Goal: Information Seeking & Learning: Learn about a topic

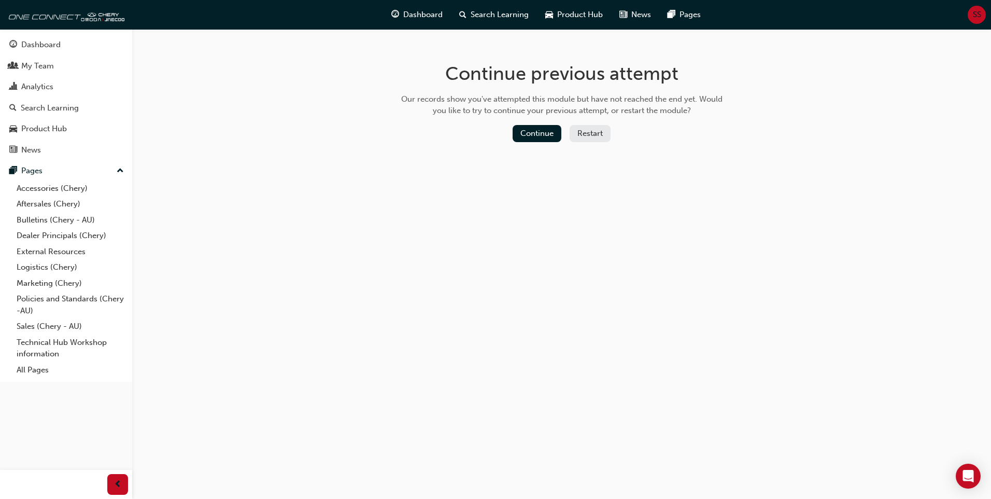
click at [598, 136] on button "Restart" at bounding box center [590, 133] width 41 height 17
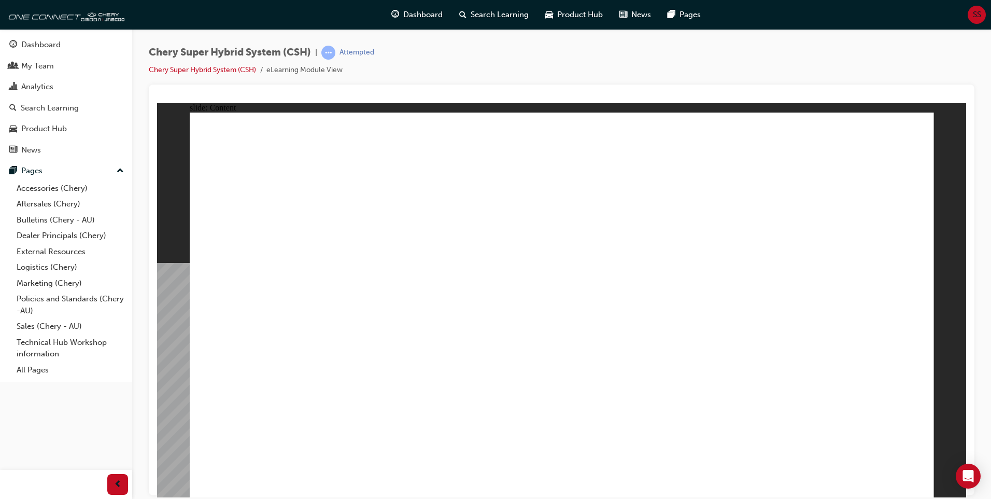
radio input "true"
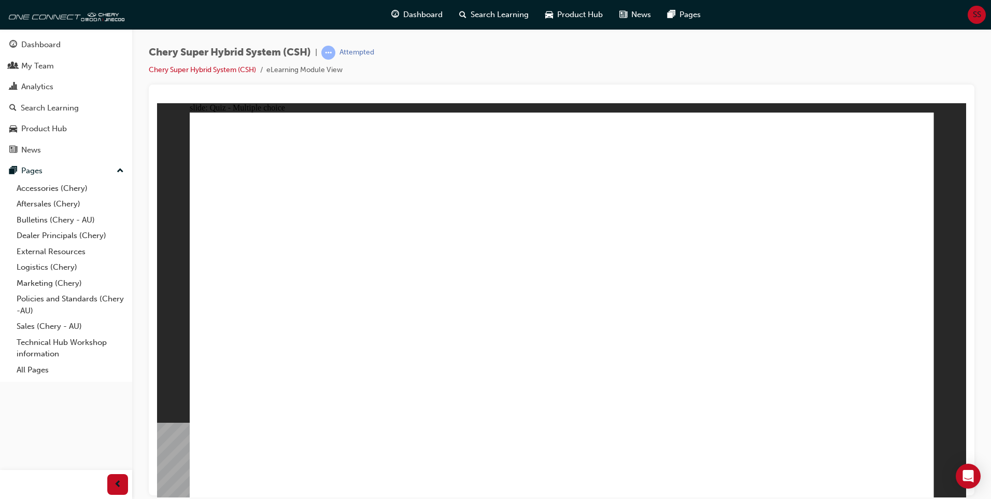
radio input "true"
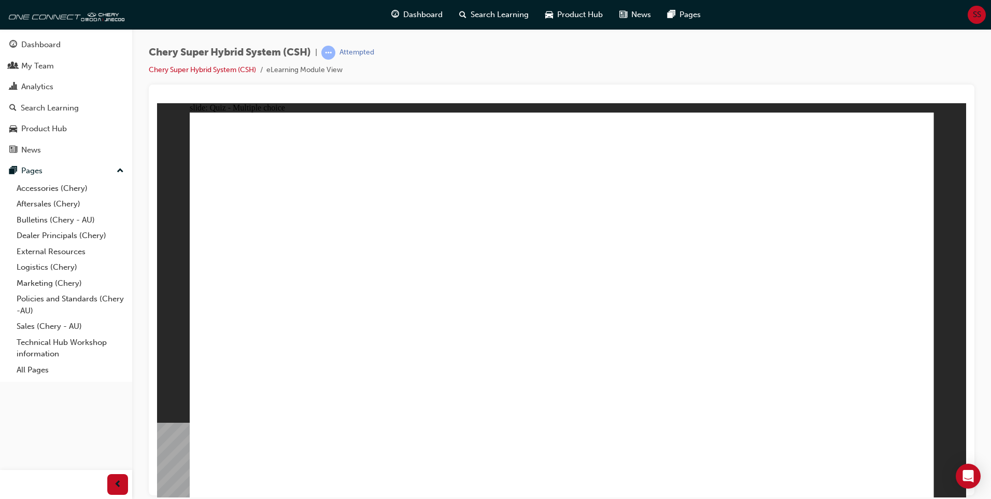
radio input "true"
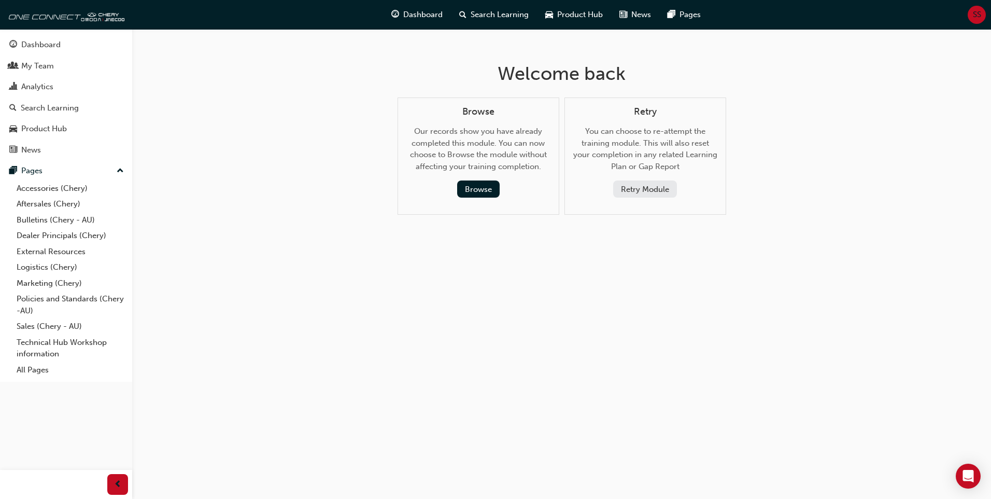
click at [659, 191] on button "Retry Module" at bounding box center [645, 188] width 64 height 17
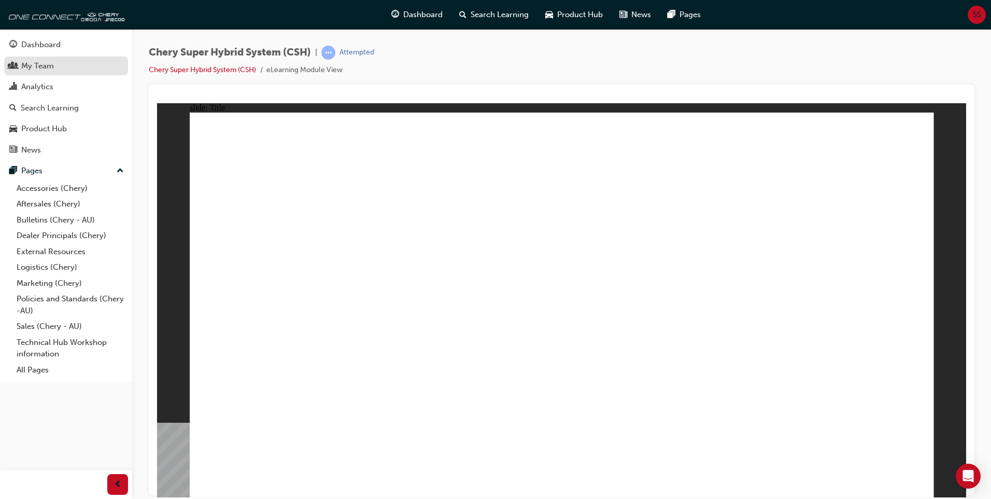
click at [38, 67] on div "My Team" at bounding box center [37, 66] width 33 height 12
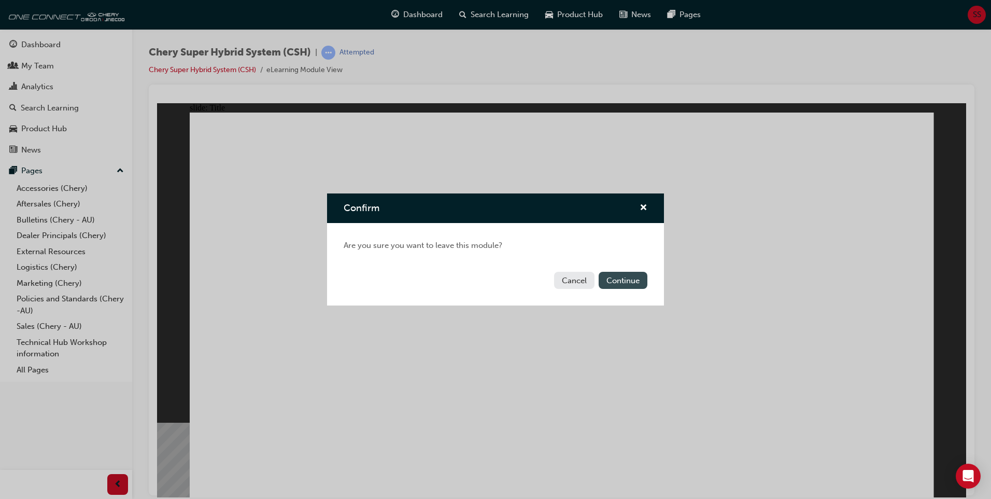
click at [621, 281] on button "Continue" at bounding box center [623, 280] width 49 height 17
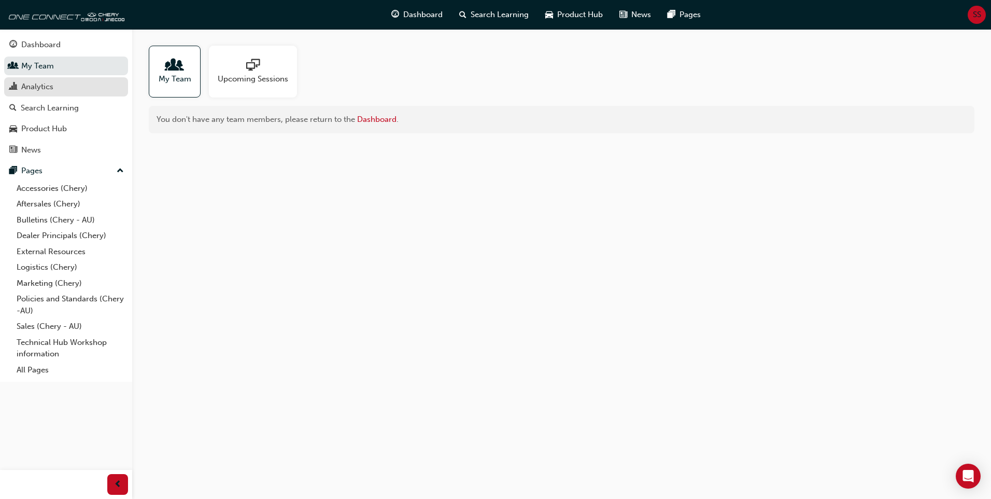
click at [40, 90] on div "Analytics" at bounding box center [37, 87] width 32 height 12
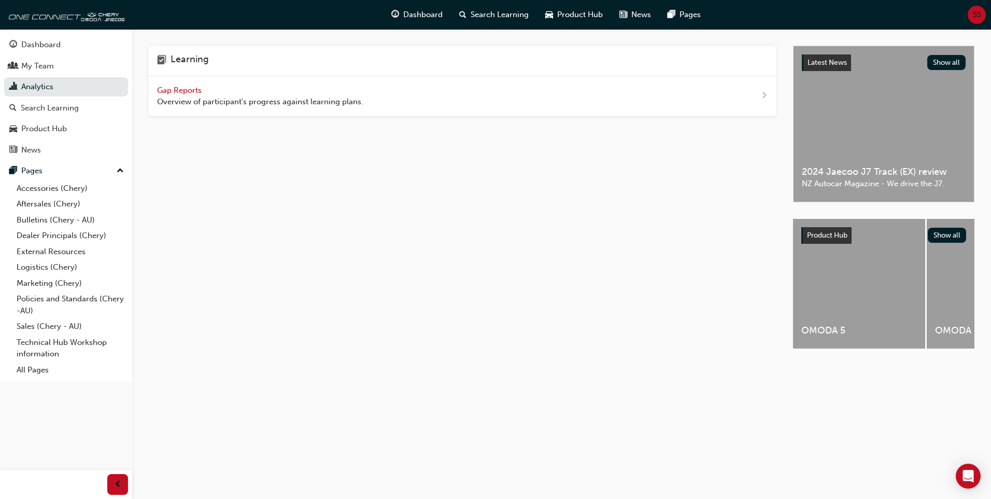
click at [172, 92] on span "Gap Reports" at bounding box center [180, 90] width 47 height 9
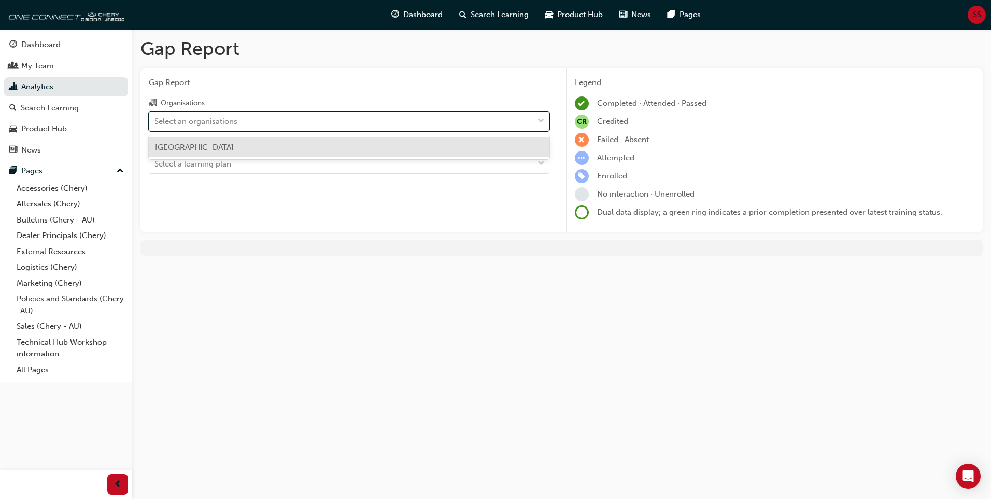
click at [237, 118] on div "Select an organisations" at bounding box center [195, 121] width 83 height 12
click at [155, 118] on input "Organisations option Chery North Lakes focused, 1 of 1. 1 result available. Use…" at bounding box center [154, 120] width 1 height 9
click at [230, 141] on div "Chery North Lakes" at bounding box center [349, 147] width 401 height 20
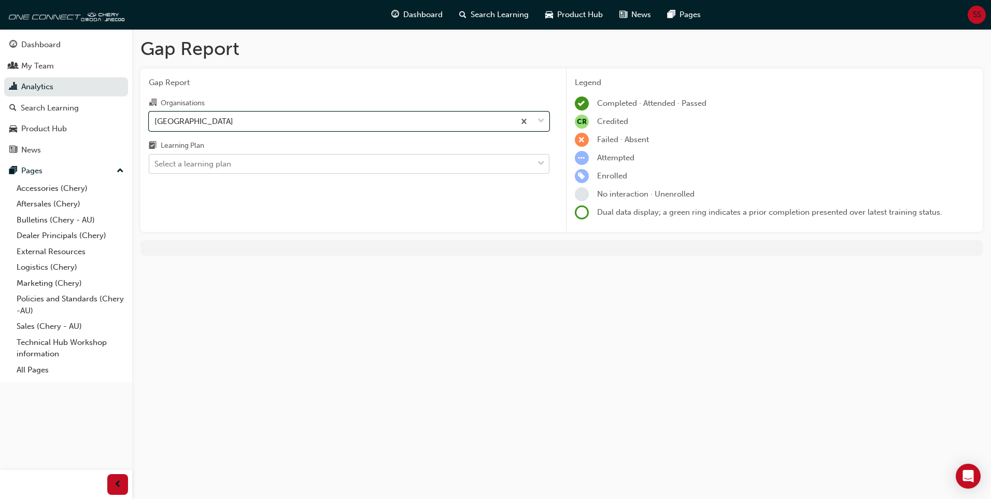
click at [230, 166] on div "Select a learning plan" at bounding box center [192, 164] width 77 height 12
click at [155, 166] on input "Learning Plan Select a learning plan" at bounding box center [154, 163] width 1 height 9
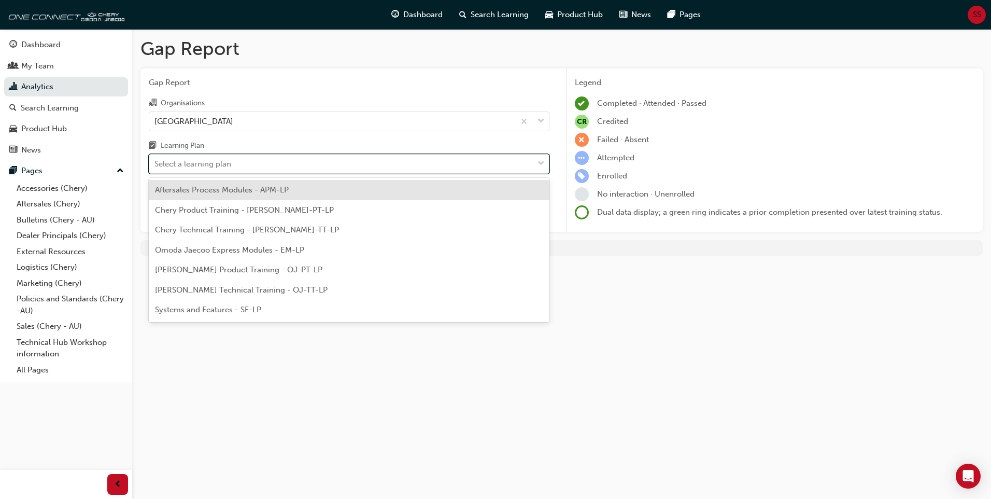
click at [205, 164] on div "Select a learning plan" at bounding box center [192, 164] width 77 height 12
click at [155, 164] on input "Learning Plan option Aftersales Process Modules - APM-LP focused, 1 of 7. 7 res…" at bounding box center [154, 163] width 1 height 9
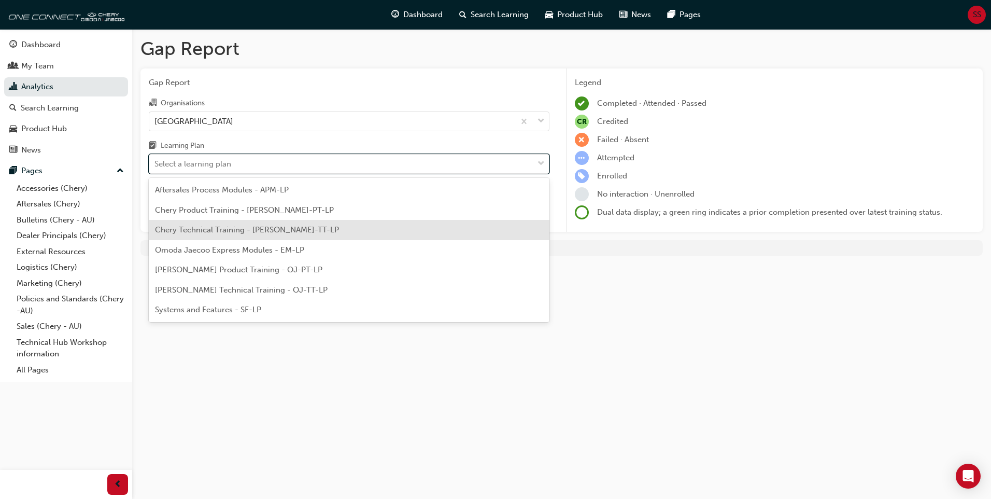
click at [209, 230] on span "Chery Technical Training - CHAU-TT-LP" at bounding box center [247, 229] width 184 height 9
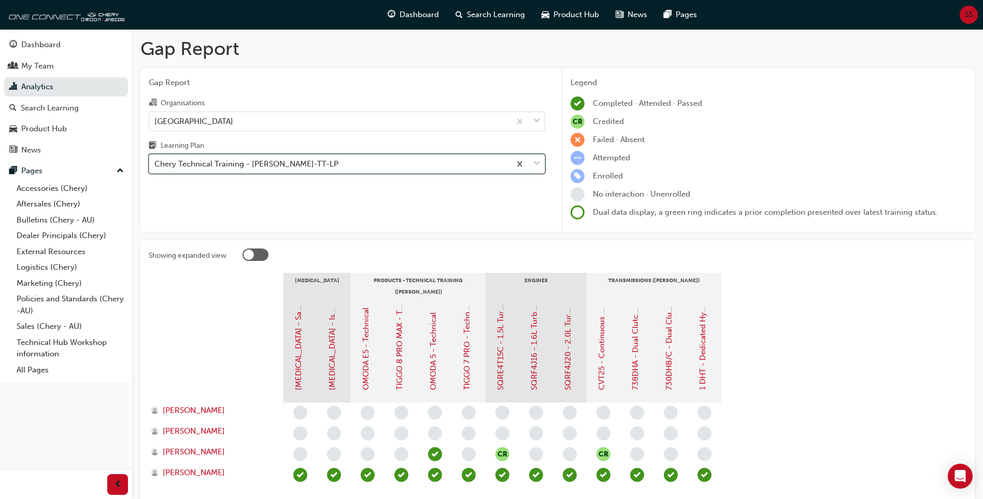
scroll to position [52, 0]
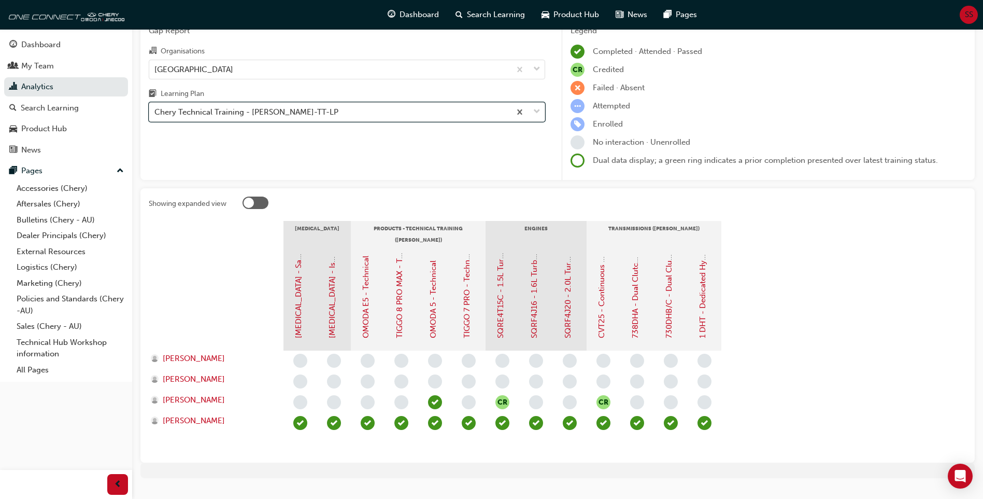
click at [374, 119] on div "Chery Technical Training - CHAU-TT-LP" at bounding box center [329, 112] width 361 height 18
click at [155, 116] on input "Learning Plan option Chery Technical Training - CHAU-TT-LP, selected. 0 results…" at bounding box center [154, 111] width 1 height 9
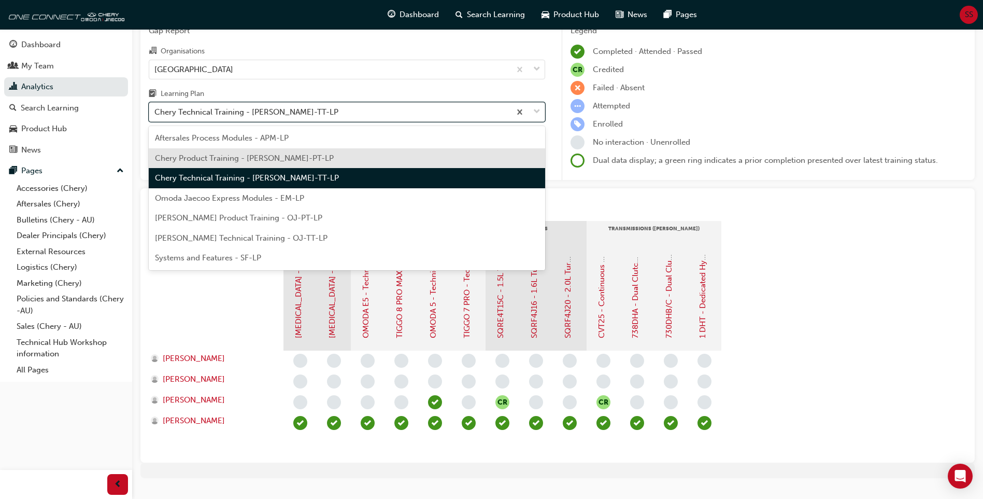
click at [257, 157] on span "Chery Product Training - CHAU-PT-LP" at bounding box center [244, 157] width 179 height 9
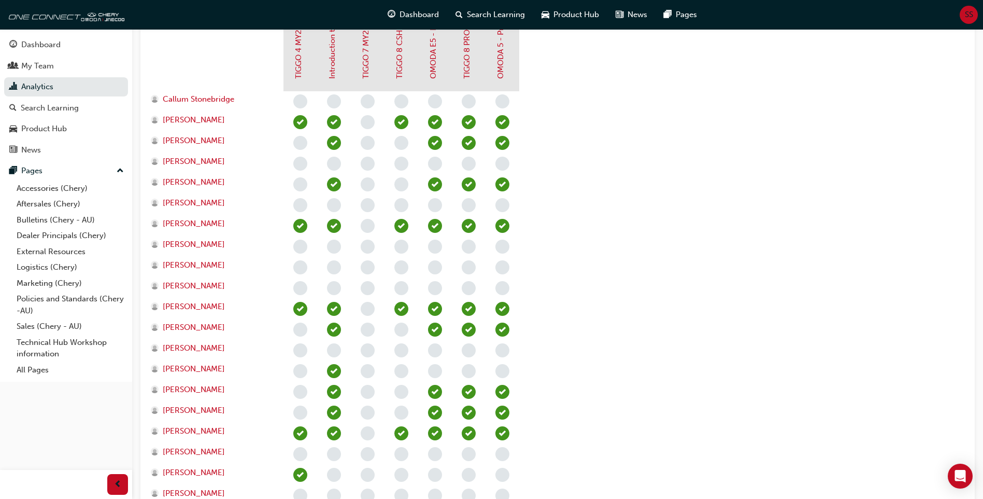
scroll to position [207, 0]
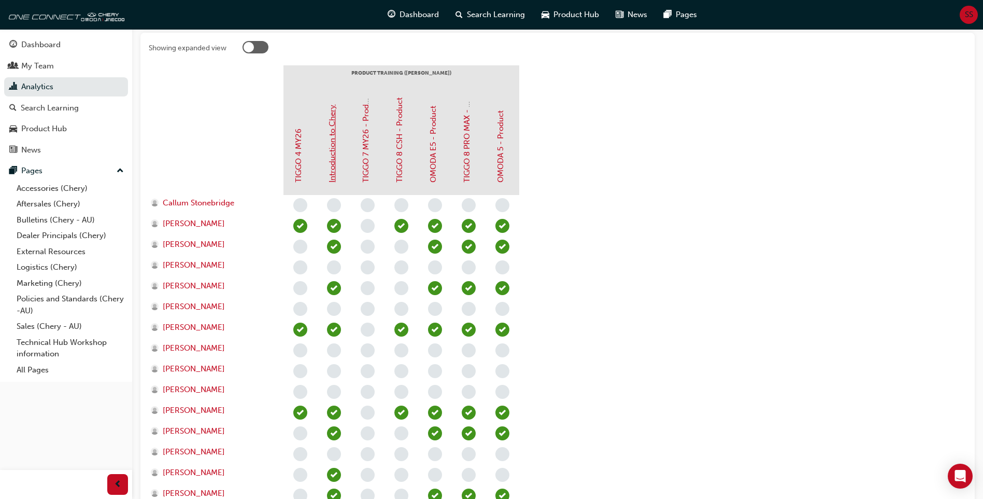
click at [333, 158] on link "Introduction to Chery" at bounding box center [332, 144] width 9 height 78
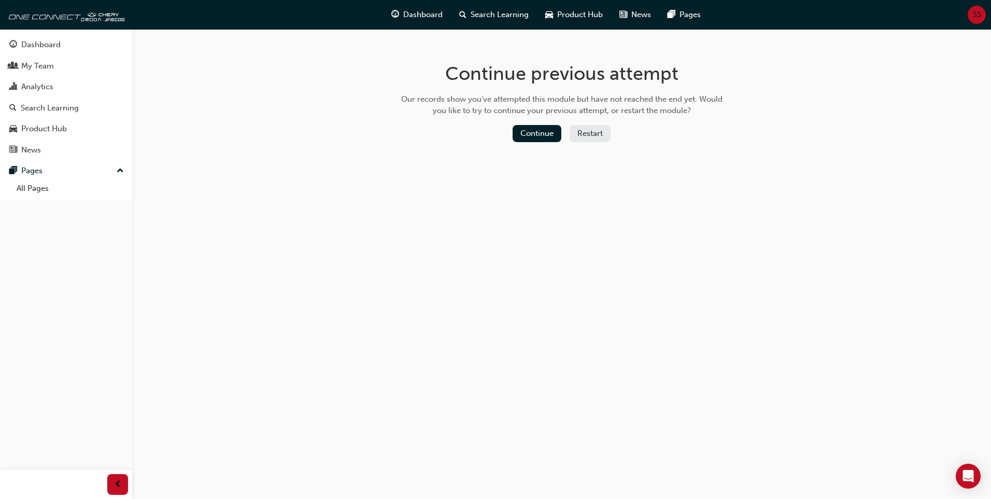
click at [587, 130] on button "Restart" at bounding box center [590, 133] width 41 height 17
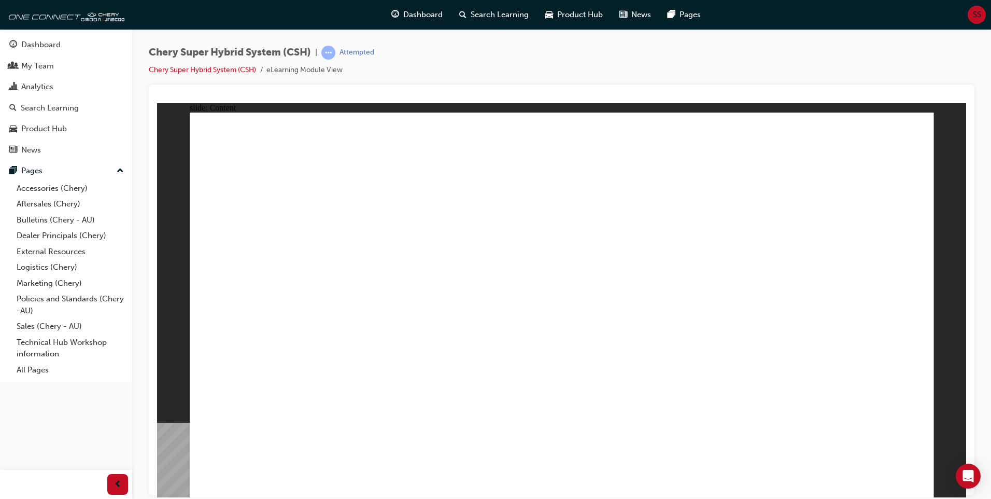
drag, startPoint x: 628, startPoint y: 233, endPoint x: 637, endPoint y: 233, distance: 9.3
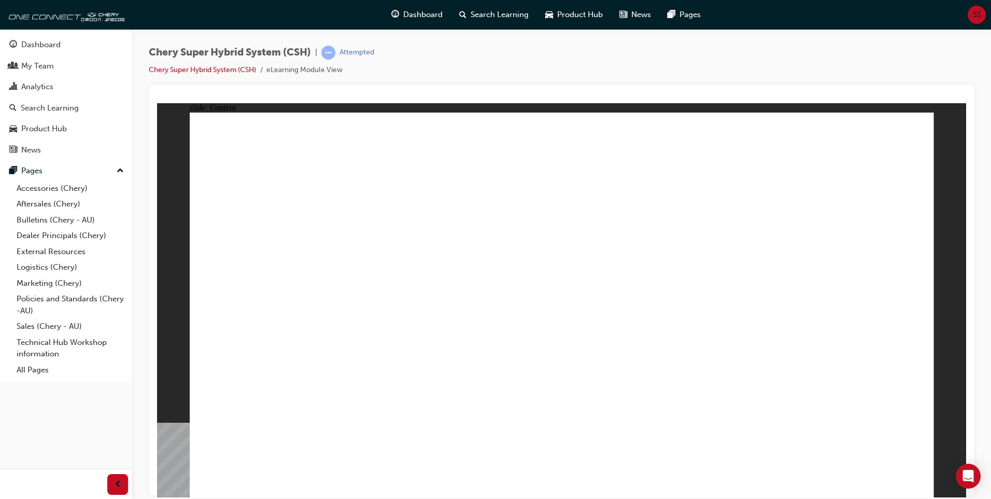
drag, startPoint x: 395, startPoint y: 410, endPoint x: 434, endPoint y: 395, distance: 41.5
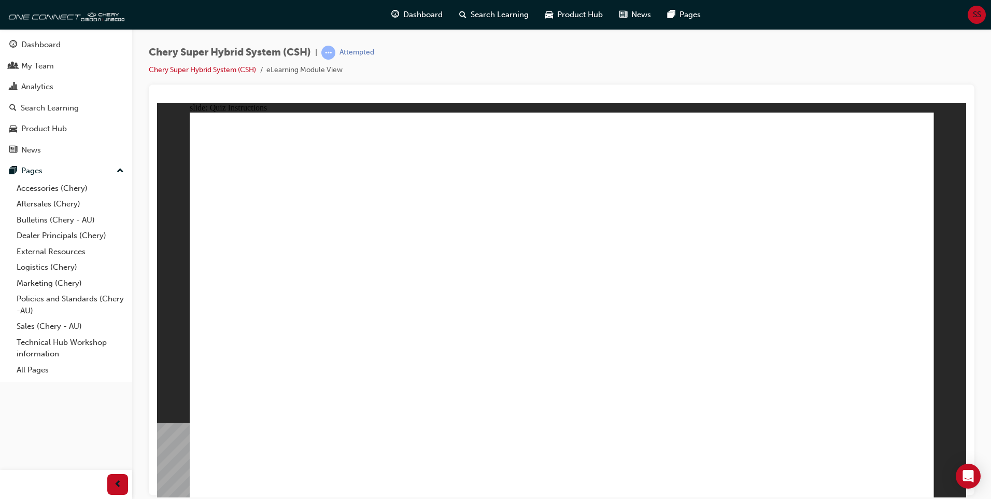
radio input "true"
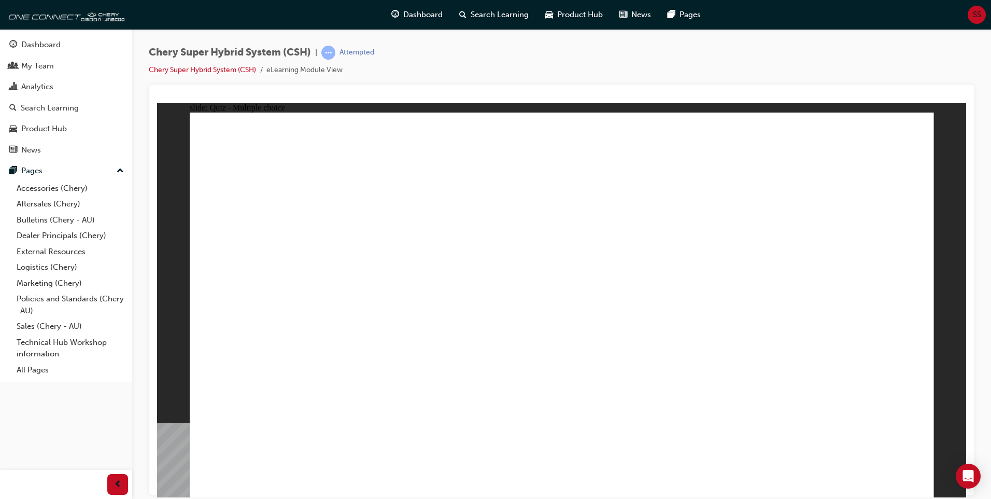
radio input "true"
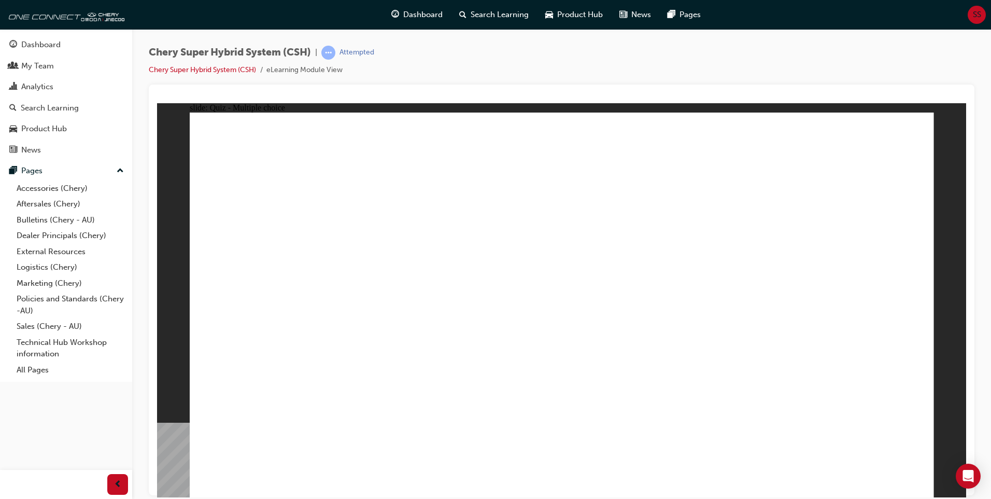
radio input "true"
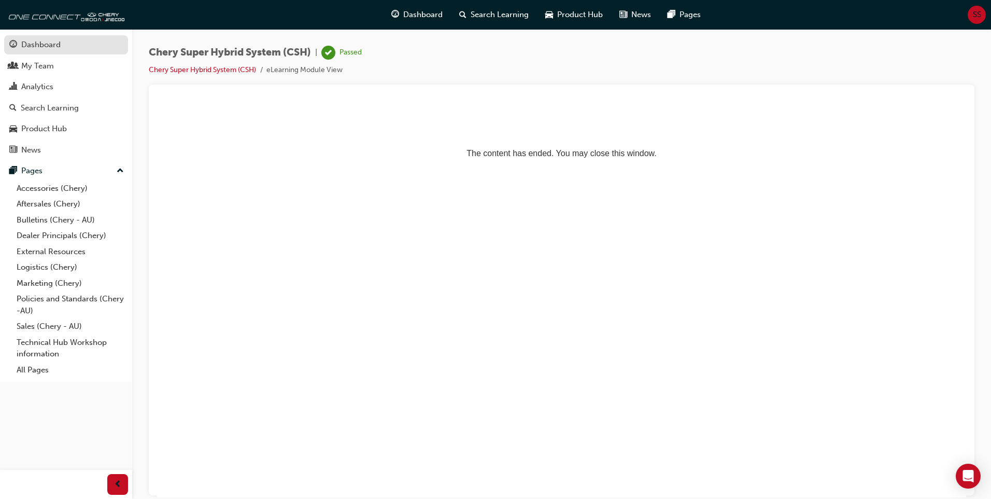
click at [42, 46] on div "Dashboard" at bounding box center [40, 45] width 39 height 12
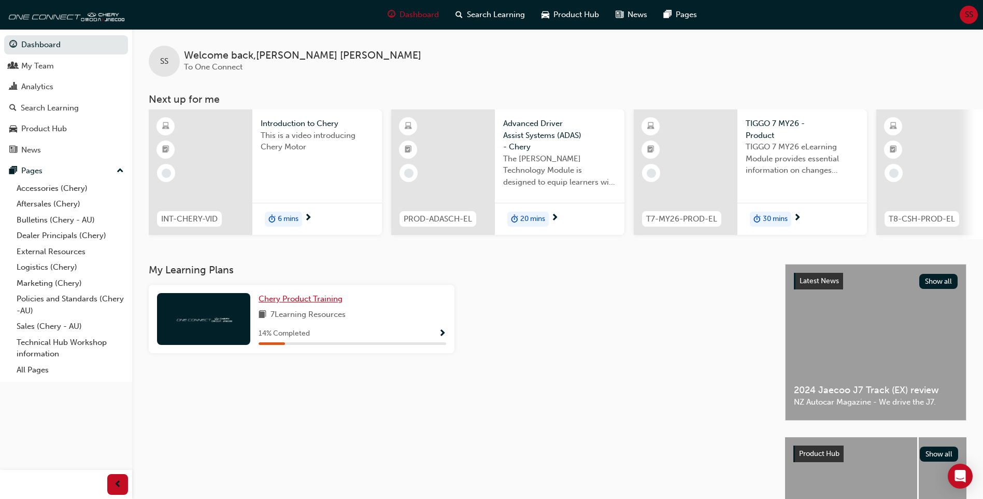
click at [294, 303] on span "Chery Product Training" at bounding box center [301, 298] width 84 height 9
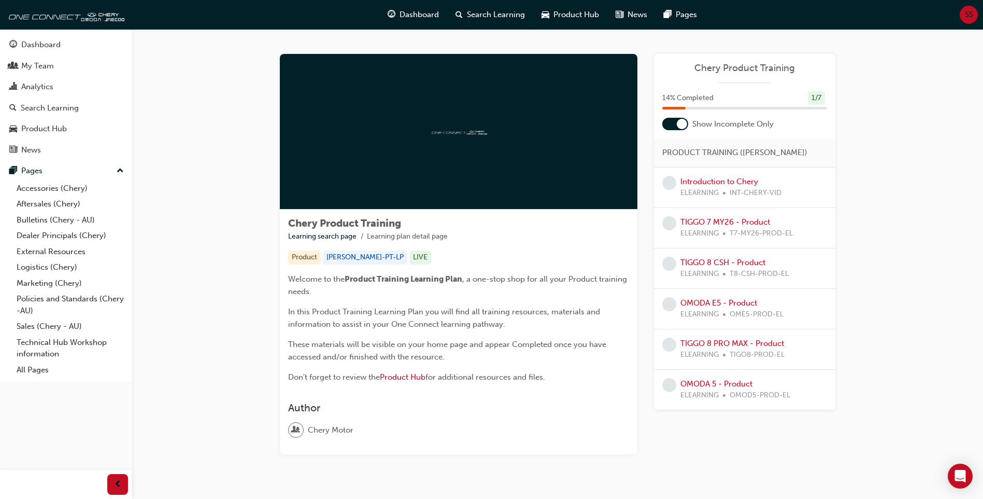
click at [904, 183] on div "Chery Product Training Learning search page Learning plan detail page Chery Pro…" at bounding box center [557, 266] width 851 height 475
click at [887, 241] on div "Chery Product Training Learning search page Learning plan detail page Chery Pro…" at bounding box center [557, 266] width 851 height 475
